Goal: Use online tool/utility: Use online tool/utility

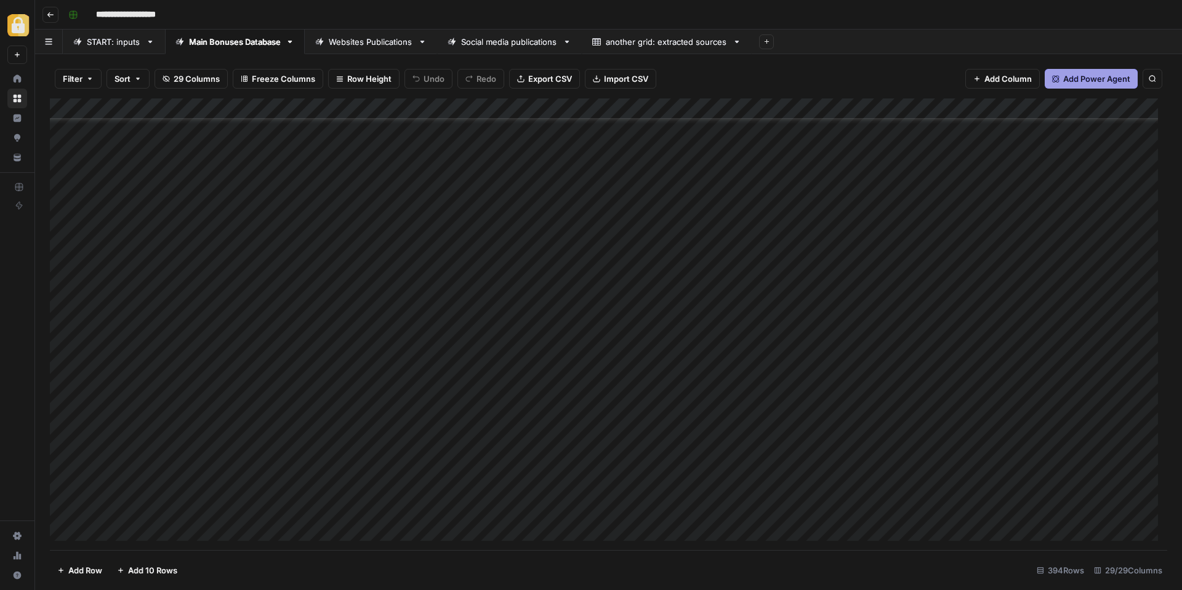
scroll to position [7845, 0]
click at [350, 486] on div "Add Column" at bounding box center [608, 324] width 1117 height 452
click at [734, 484] on div "Add Column" at bounding box center [608, 324] width 1117 height 452
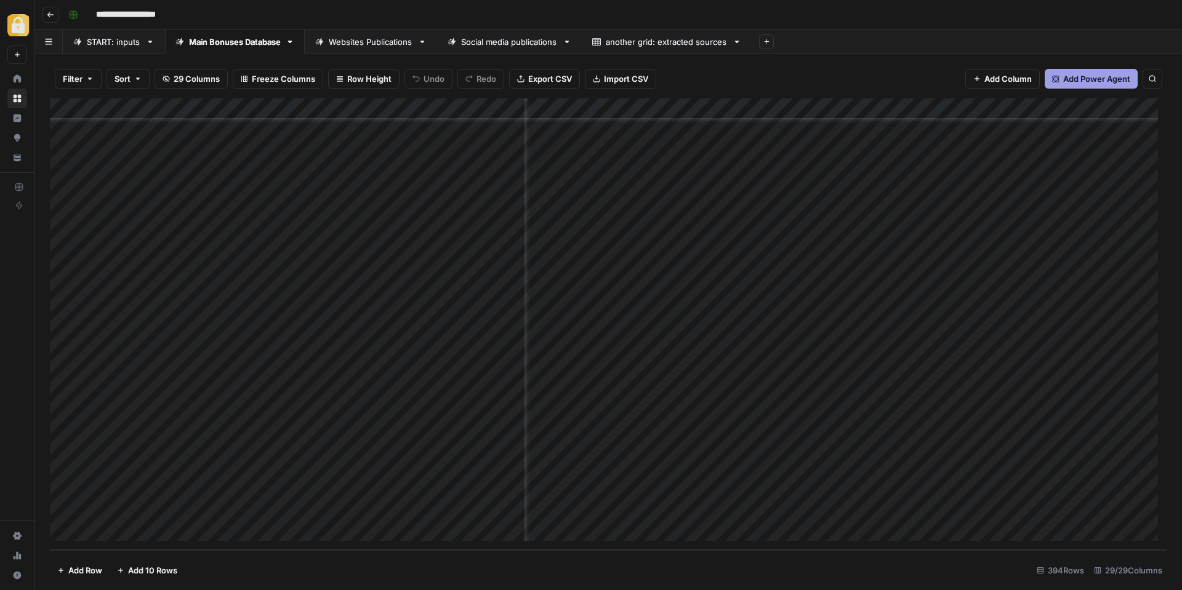
click at [858, 486] on div "Add Column" at bounding box center [608, 324] width 1117 height 452
click at [931, 487] on div "Add Column" at bounding box center [608, 324] width 1117 height 452
click at [975, 491] on div "Add Column" at bounding box center [608, 324] width 1117 height 452
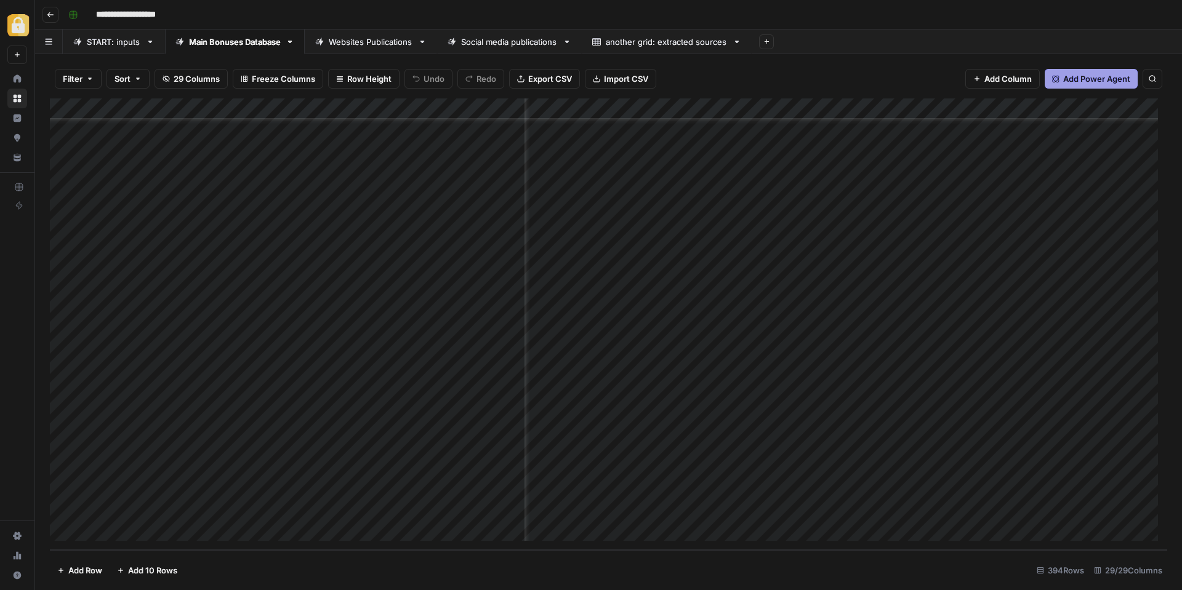
scroll to position [7845, 752]
click at [1030, 480] on div "Add Column" at bounding box center [608, 324] width 1117 height 452
click at [914, 486] on div "Add Column" at bounding box center [608, 324] width 1117 height 452
click at [964, 488] on div "Add Column" at bounding box center [608, 324] width 1117 height 452
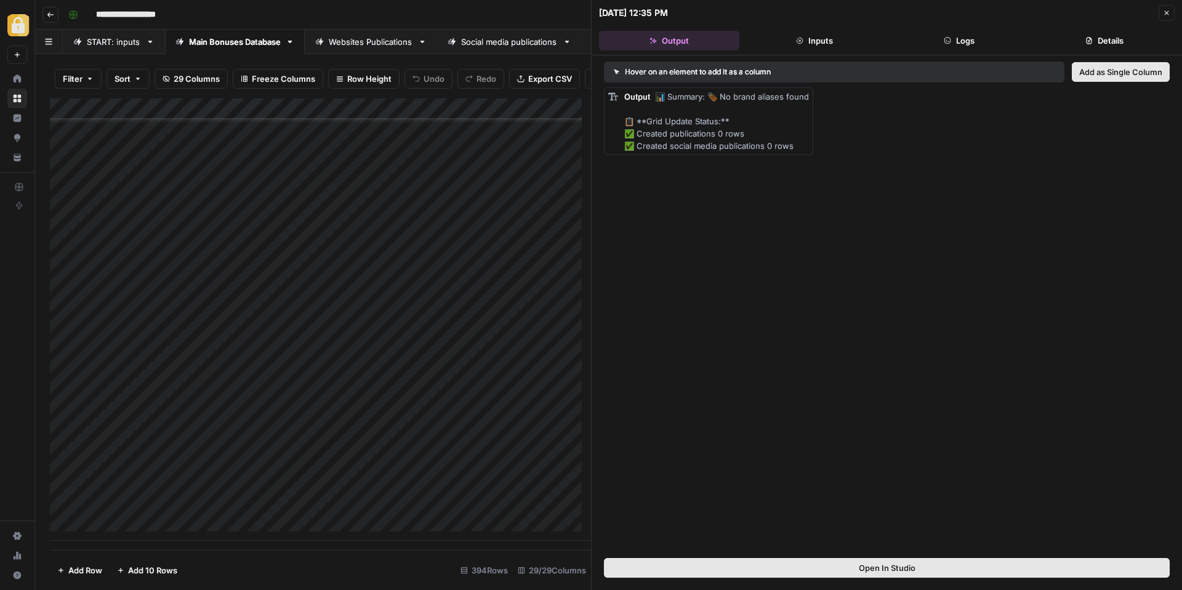
click at [219, 497] on div "Add Column" at bounding box center [320, 319] width 541 height 443
click at [239, 494] on div "Add Column" at bounding box center [320, 319] width 541 height 443
click at [239, 494] on body "**********" at bounding box center [591, 295] width 1182 height 590
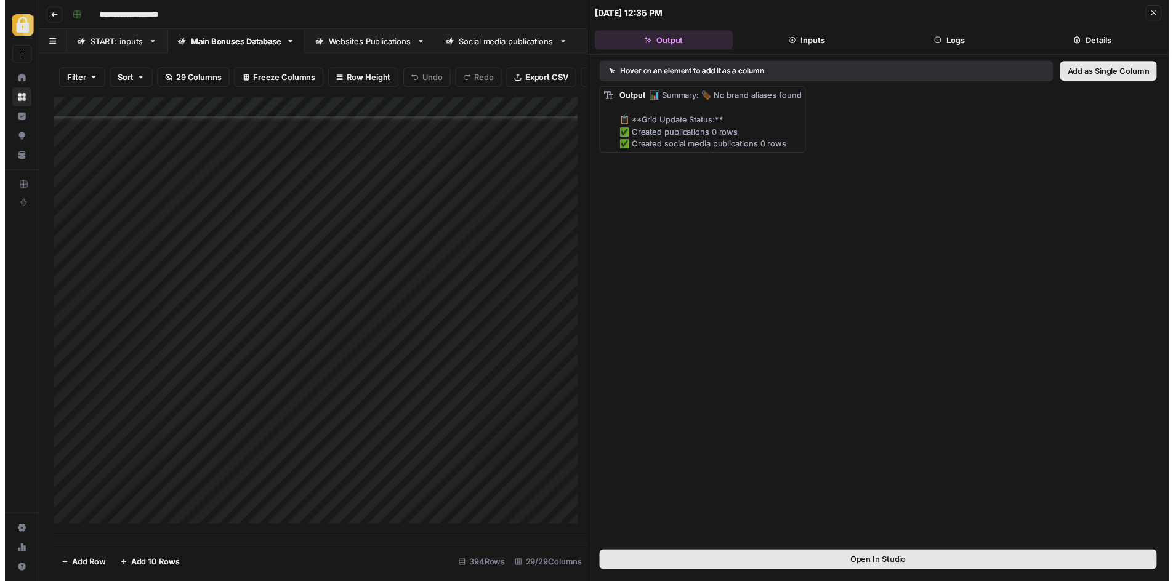
scroll to position [7854, 0]
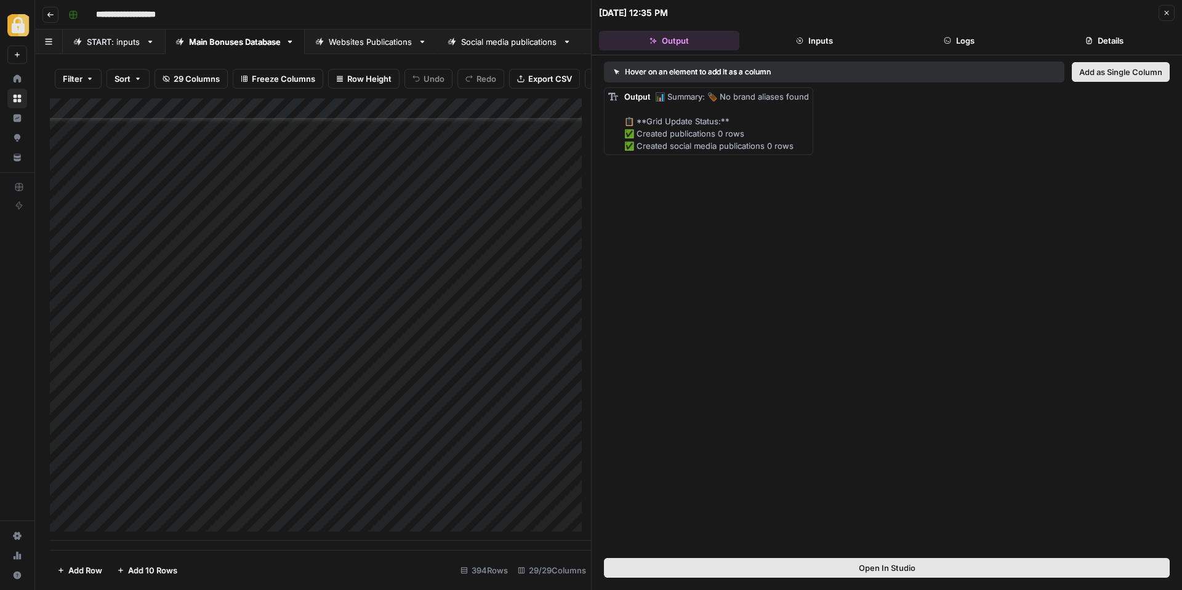
click at [1170, 15] on button "Close" at bounding box center [1167, 13] width 16 height 16
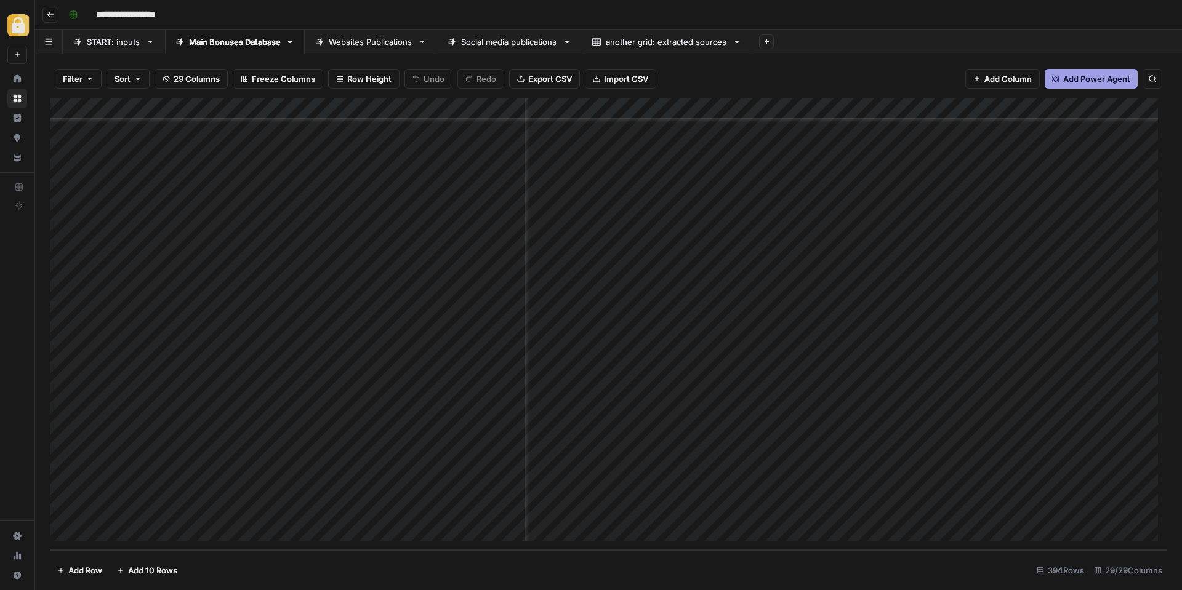
scroll to position [7845, 0]
click at [569, 487] on div "Add Column" at bounding box center [608, 324] width 1117 height 452
click at [784, 494] on div "Add Column" at bounding box center [608, 324] width 1117 height 452
click at [215, 486] on div "Add Column" at bounding box center [608, 324] width 1117 height 452
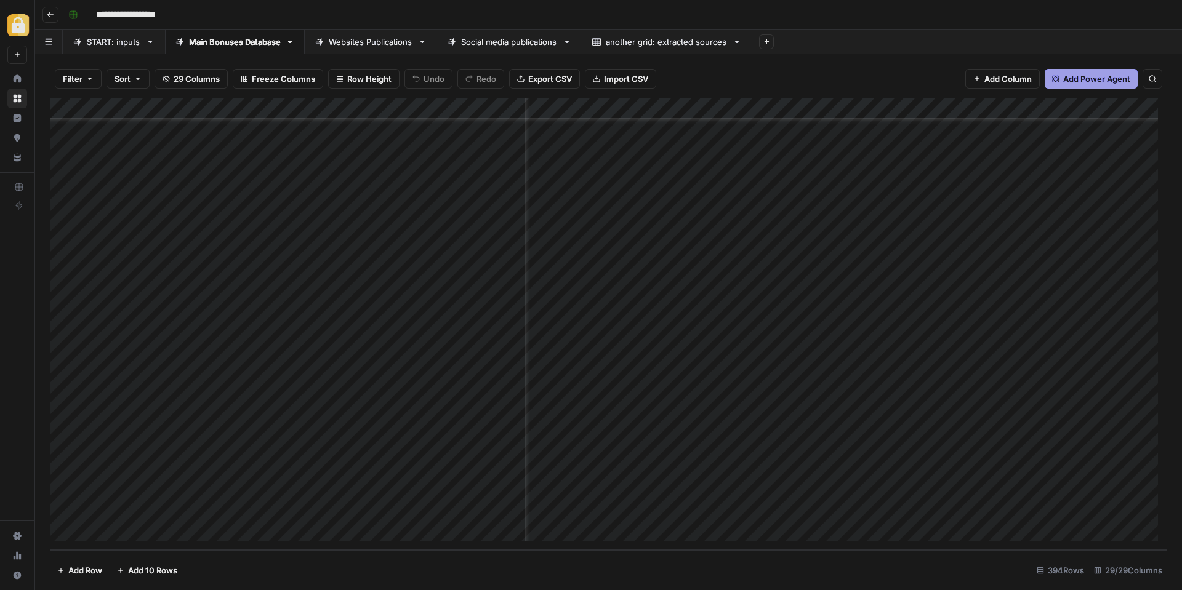
scroll to position [7845, 16]
click at [882, 489] on div "Add Column" at bounding box center [608, 324] width 1117 height 452
click at [964, 488] on div "Add Column" at bounding box center [608, 324] width 1117 height 452
click at [664, 488] on div "Add Column" at bounding box center [608, 324] width 1117 height 452
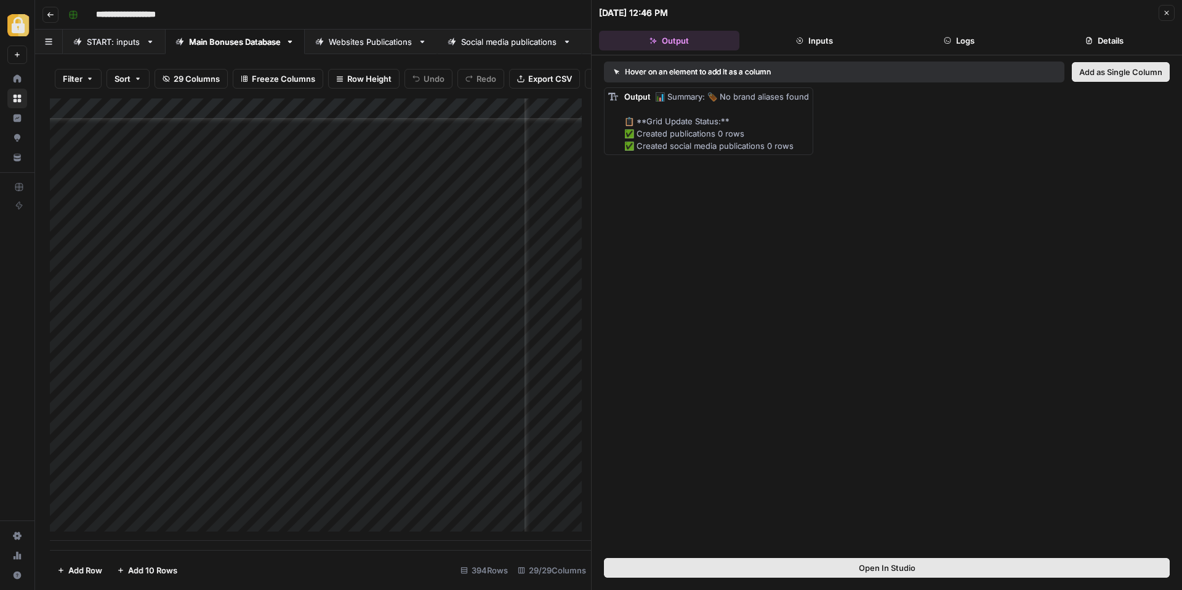
click at [793, 44] on button "Inputs" at bounding box center [814, 41] width 140 height 20
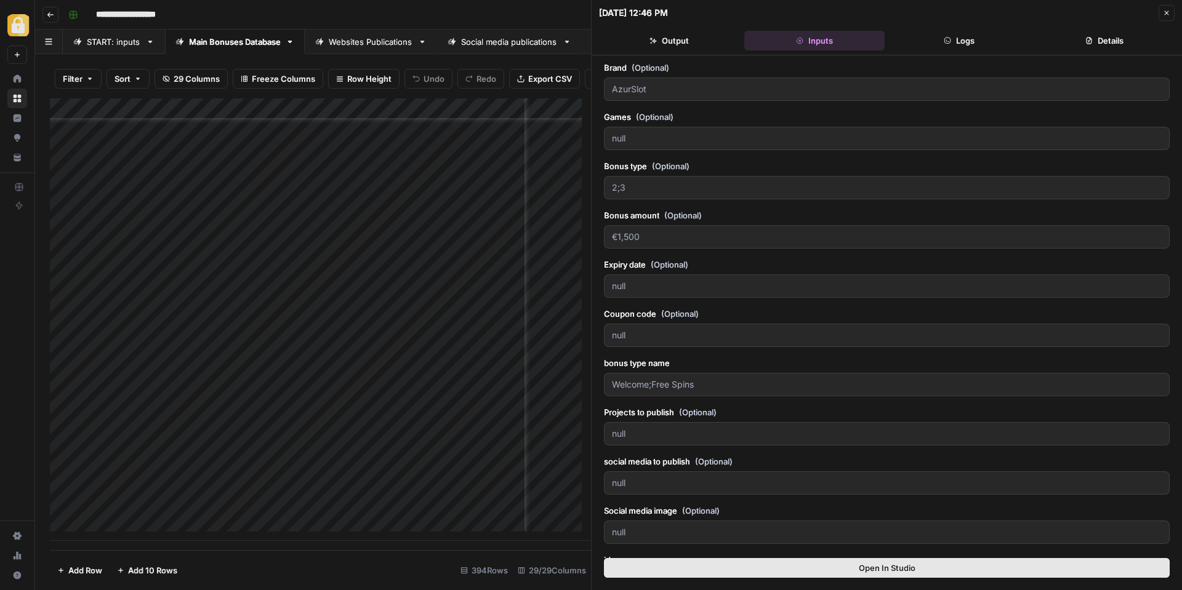
click at [931, 41] on button "Logs" at bounding box center [960, 41] width 140 height 20
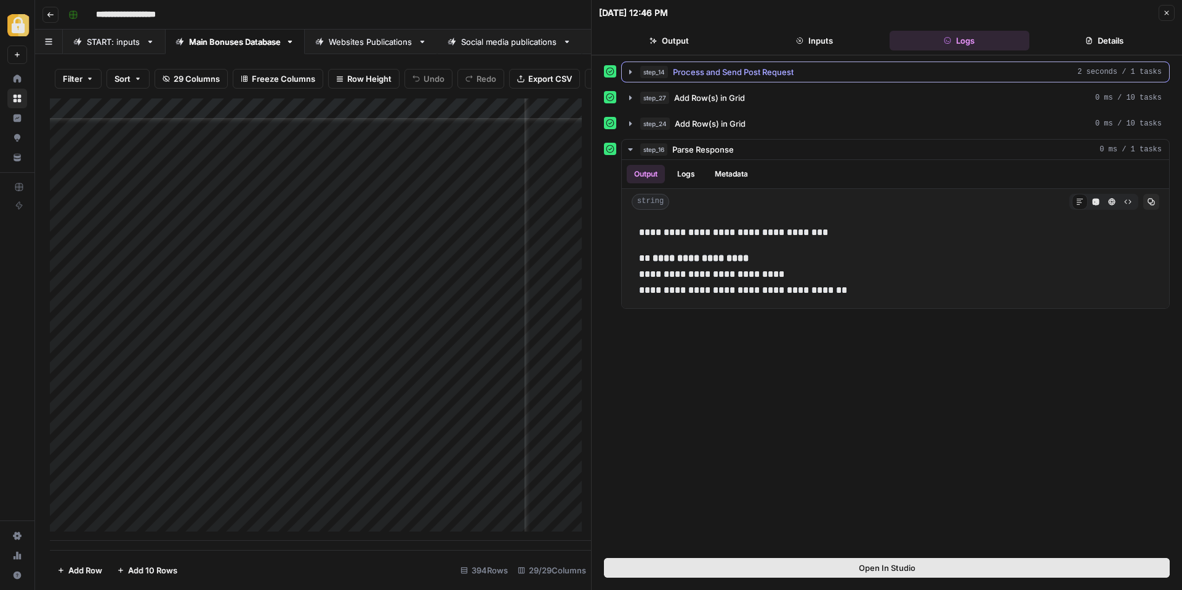
click at [715, 68] on span "Process and Send Post Request" at bounding box center [733, 72] width 121 height 12
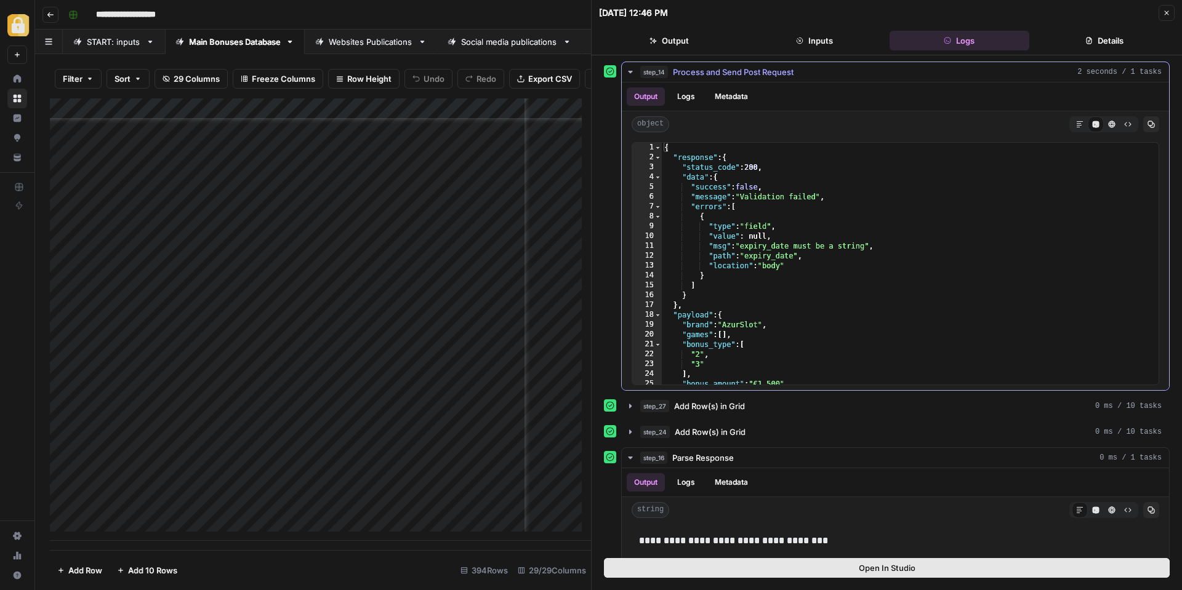
click at [763, 240] on div "{ "response" : { "status_code" : 200 , "data" : { "success" : false , "message"…" at bounding box center [906, 274] width 488 height 262
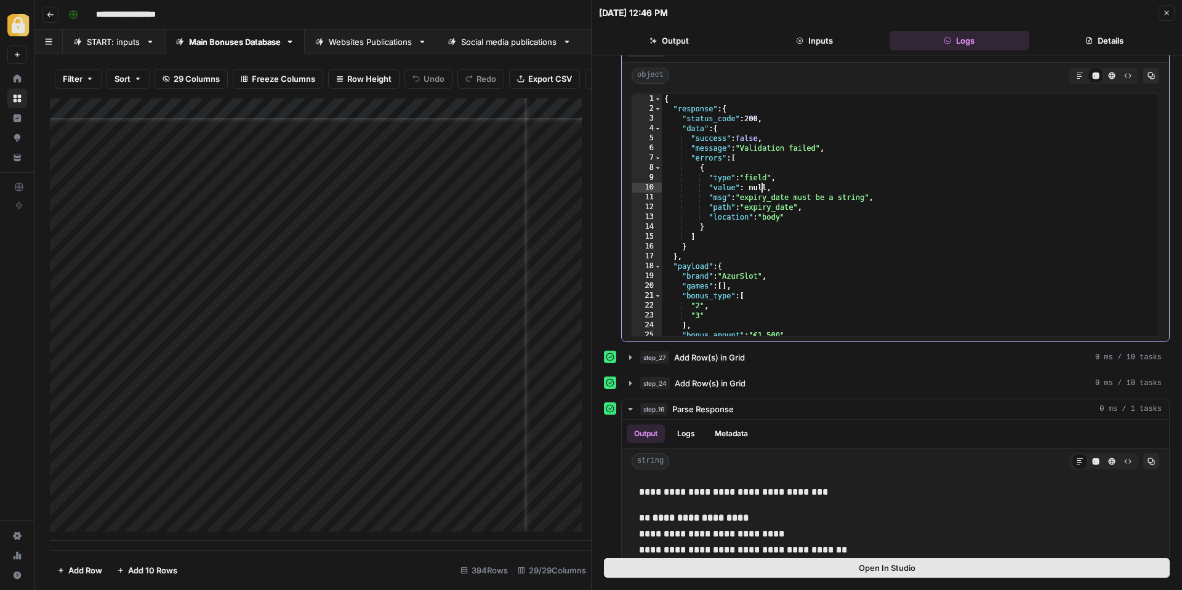
scroll to position [65, 0]
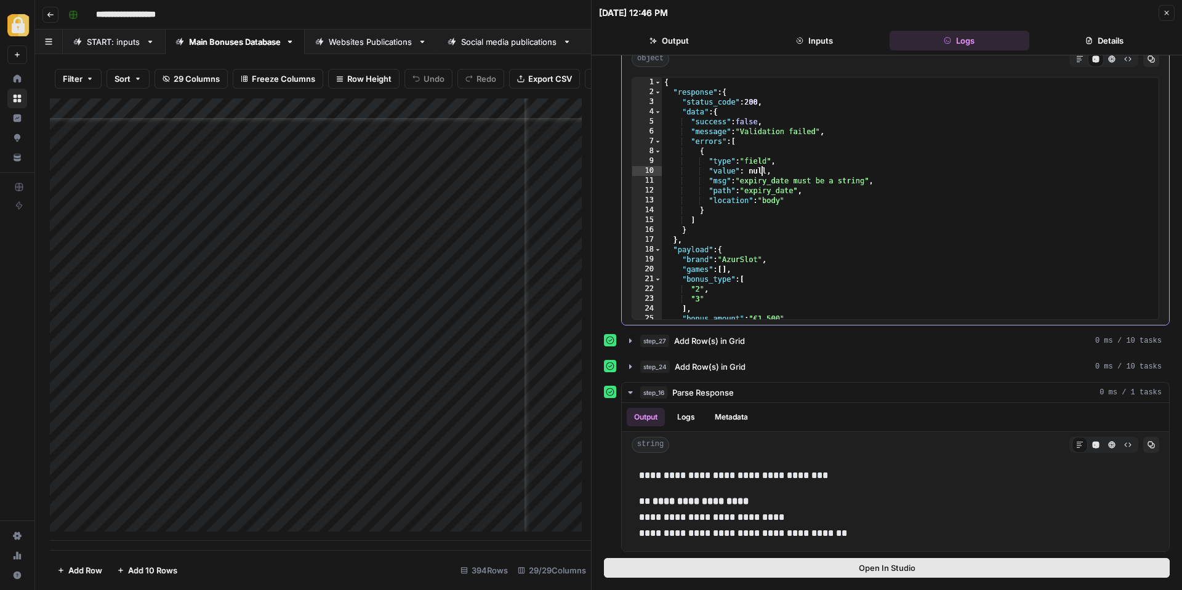
click at [795, 241] on div "{ "response" : { "status_code" : 200 , "data" : { "success" : false , "message"…" at bounding box center [906, 209] width 488 height 262
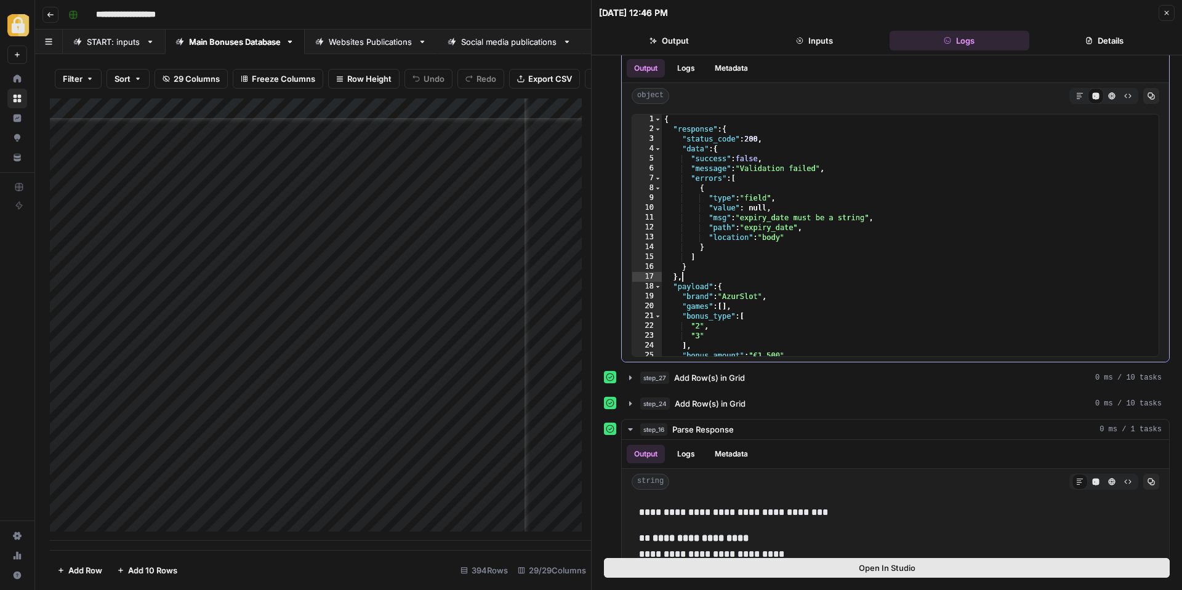
scroll to position [17, 0]
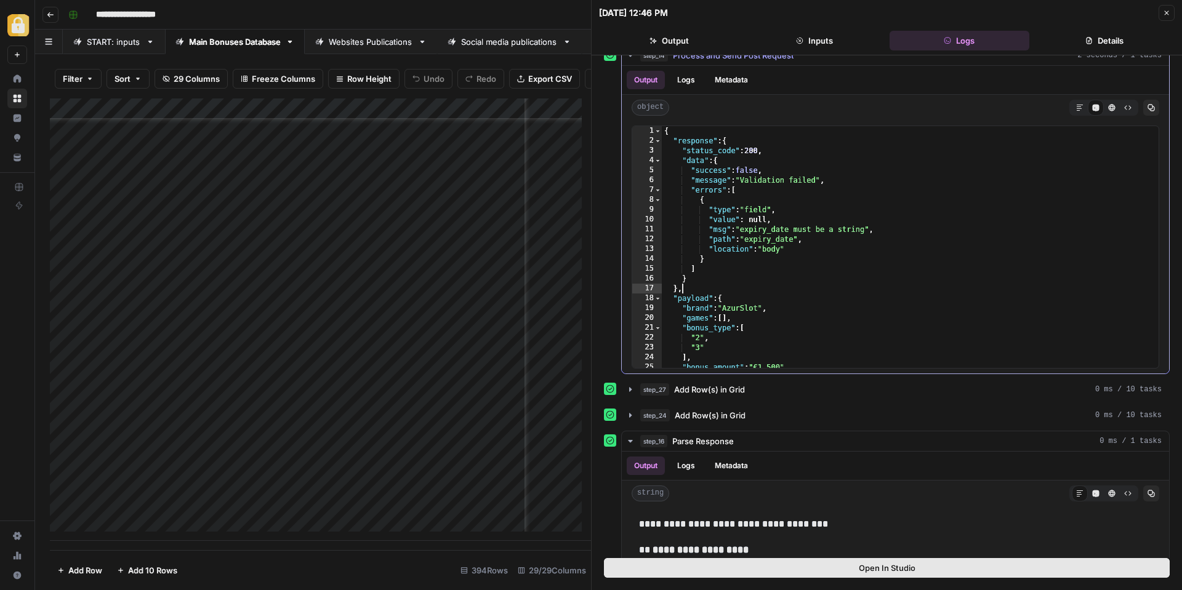
click at [739, 249] on div "{ "response" : { "status_code" : 200 , "data" : { "success" : false , "message"…" at bounding box center [906, 257] width 488 height 262
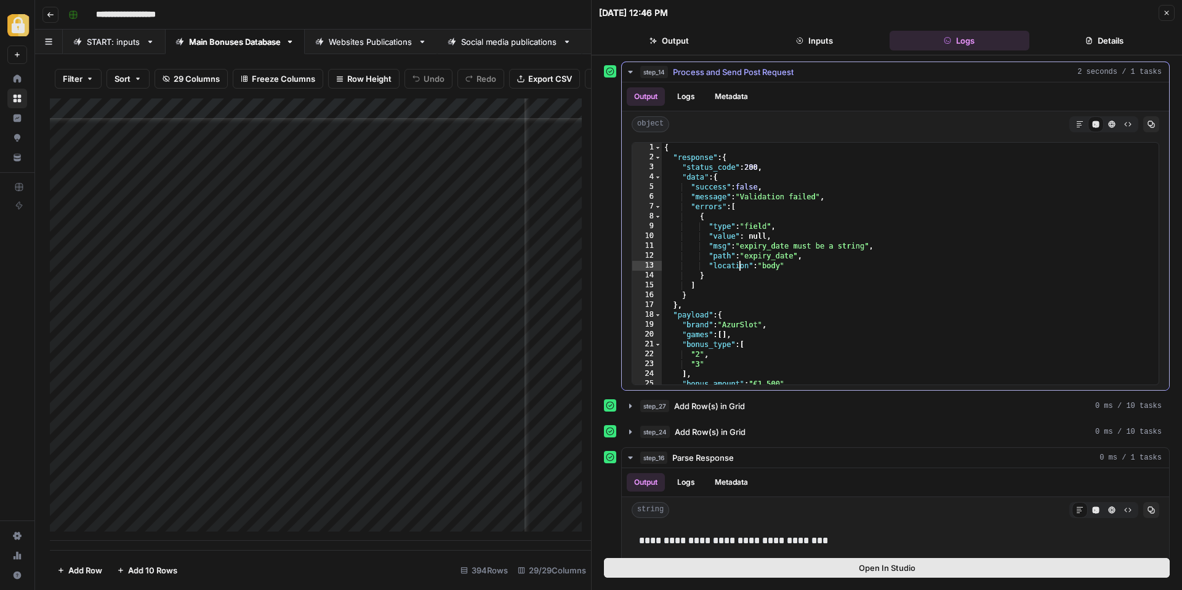
click at [722, 238] on div "{ "response" : { "status_code" : 200 , "data" : { "success" : false , "message"…" at bounding box center [906, 274] width 488 height 262
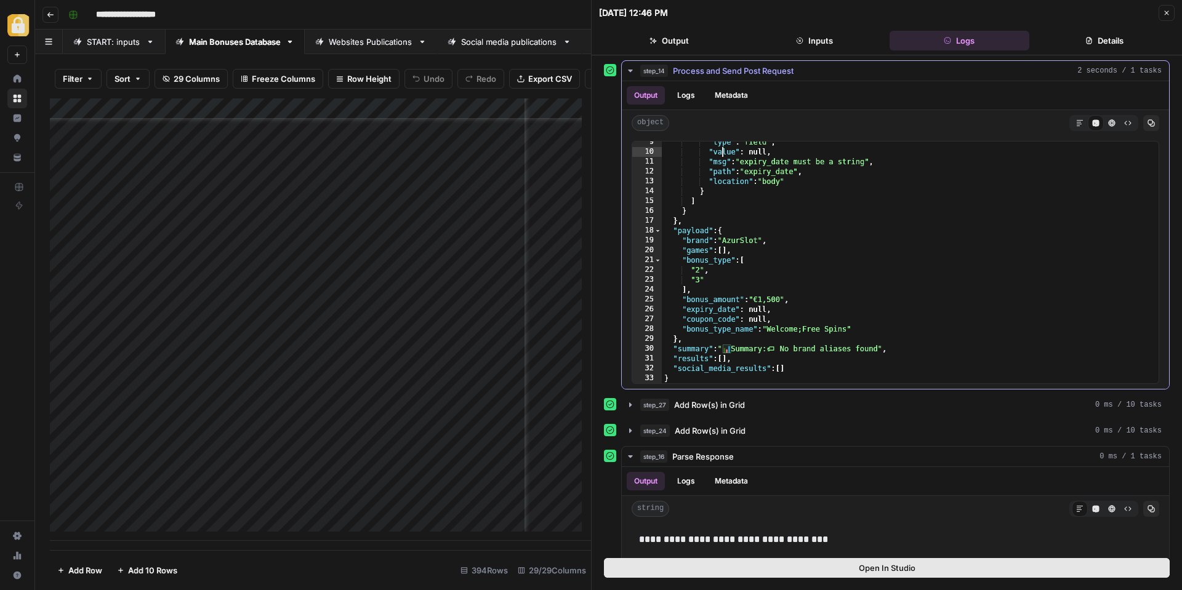
click at [755, 246] on div ""type" : "field" , "value" : null , "msg" : "expiry_date must be a string" , "p…" at bounding box center [906, 268] width 488 height 262
type textarea "**********"
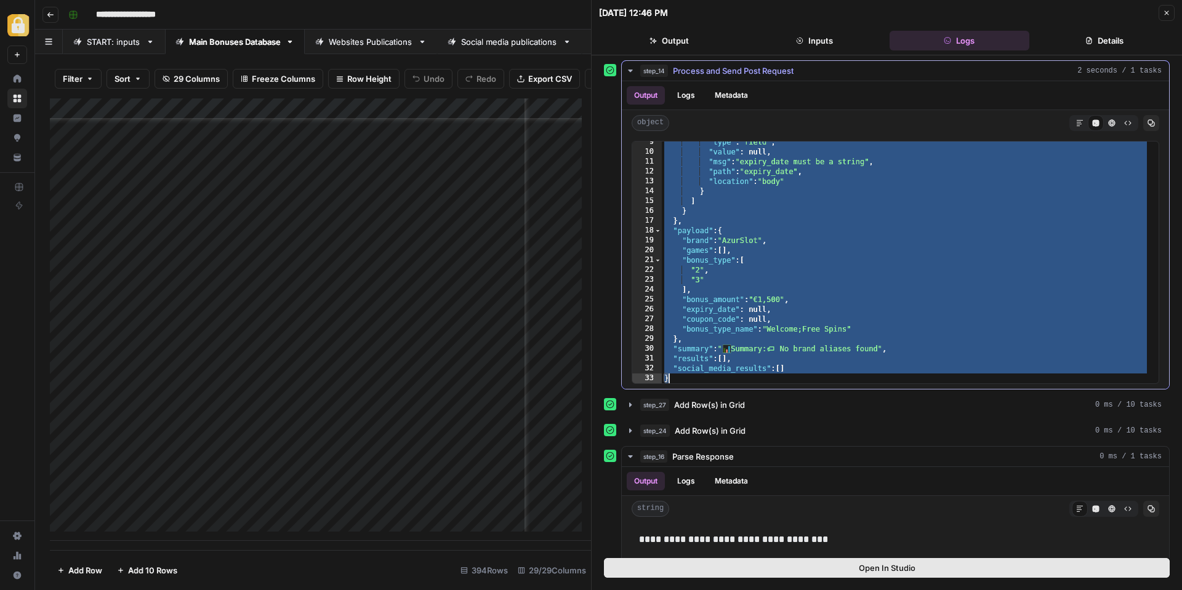
scroll to position [0, 0]
